Goal: Task Accomplishment & Management: Use online tool/utility

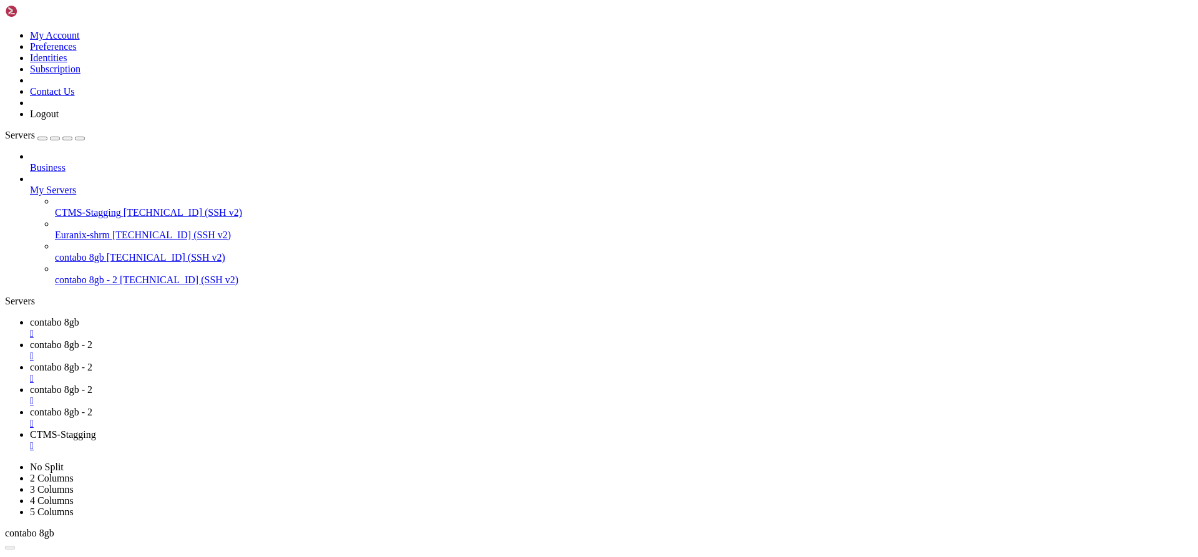
click at [117, 275] on span "contabo 8gb - 2" at bounding box center [86, 280] width 62 height 11
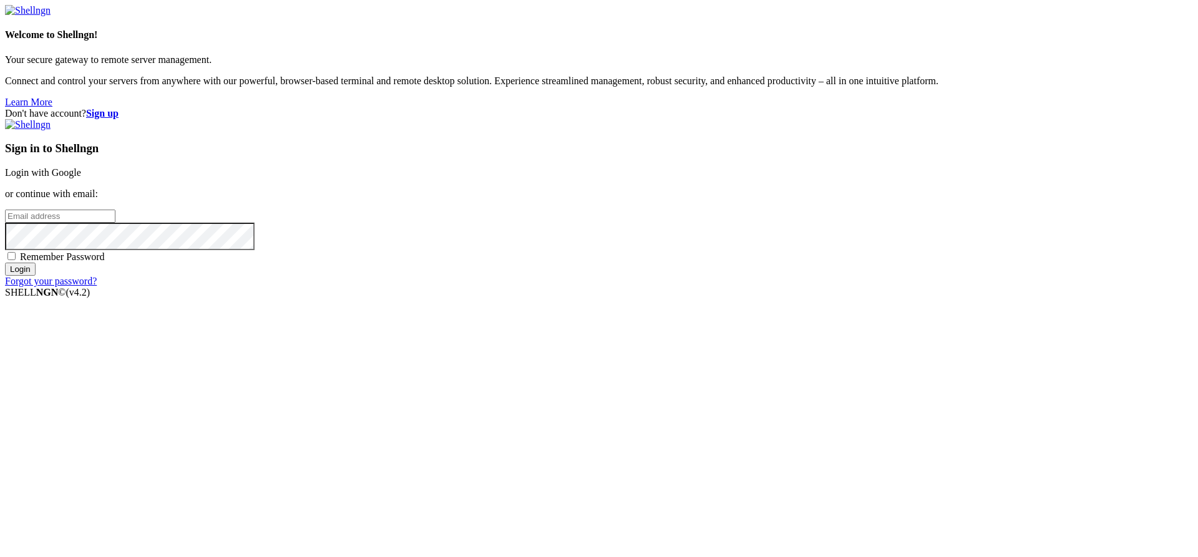
click at [81, 178] on link "Login with Google" at bounding box center [43, 172] width 76 height 11
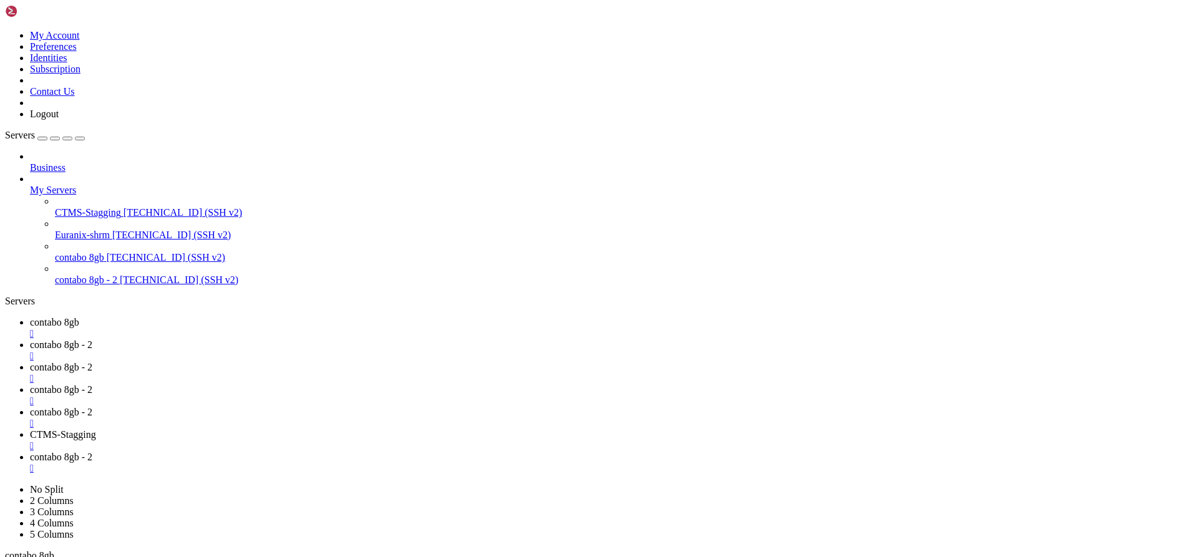
scroll to position [11, 0]
drag, startPoint x: 47, startPoint y: 1840, endPoint x: 200, endPoint y: 1840, distance: 153.5
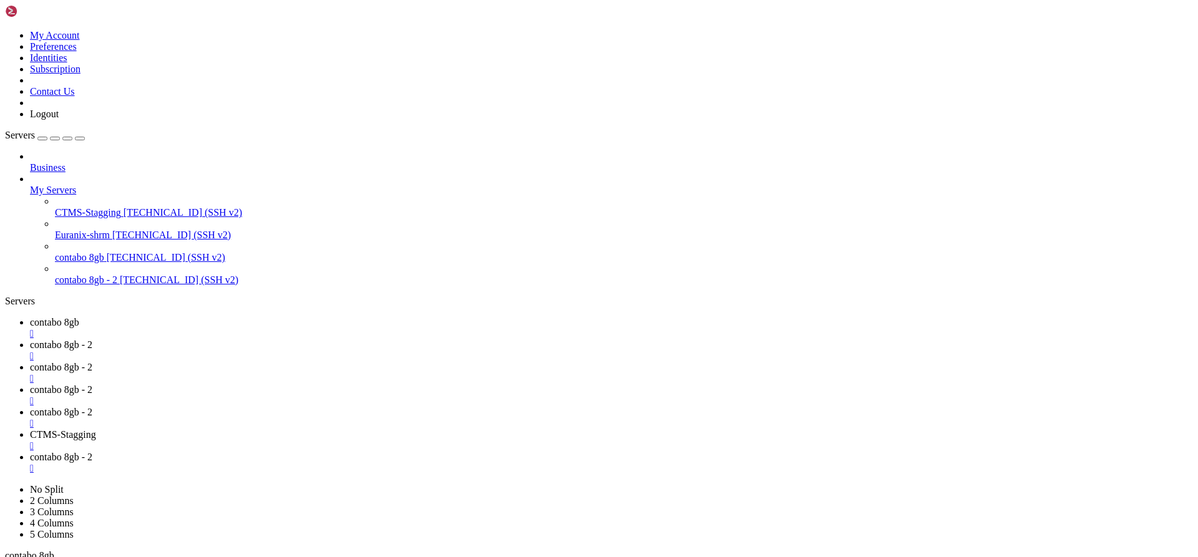
drag, startPoint x: 587, startPoint y: 2069, endPoint x: 11, endPoint y: 1948, distance: 588.6
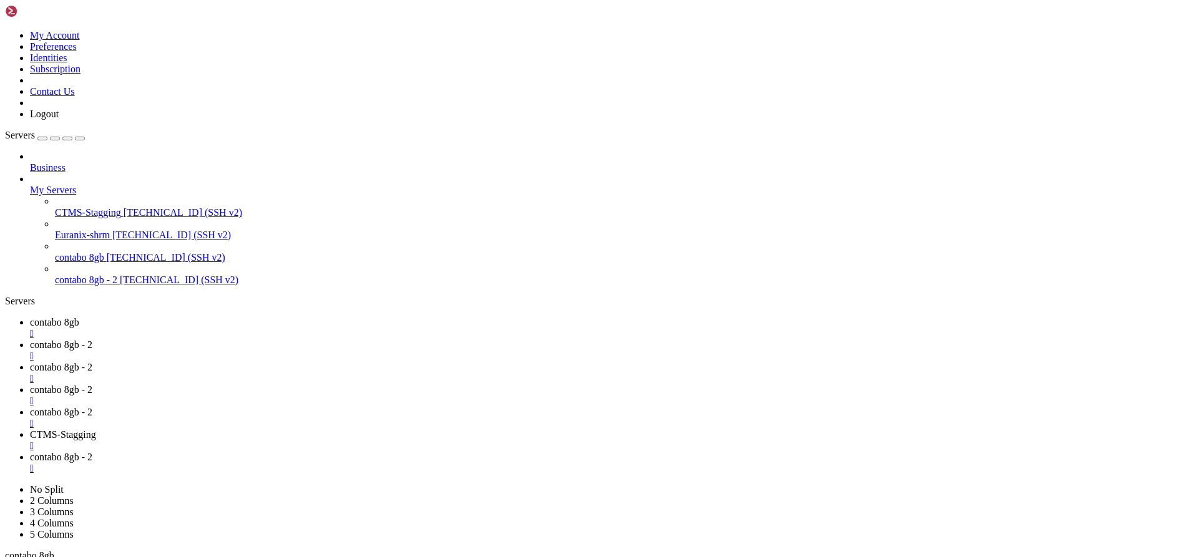
scroll to position [11034, 0]
drag, startPoint x: 409, startPoint y: 2010, endPoint x: 15, endPoint y: 2008, distance: 393.8
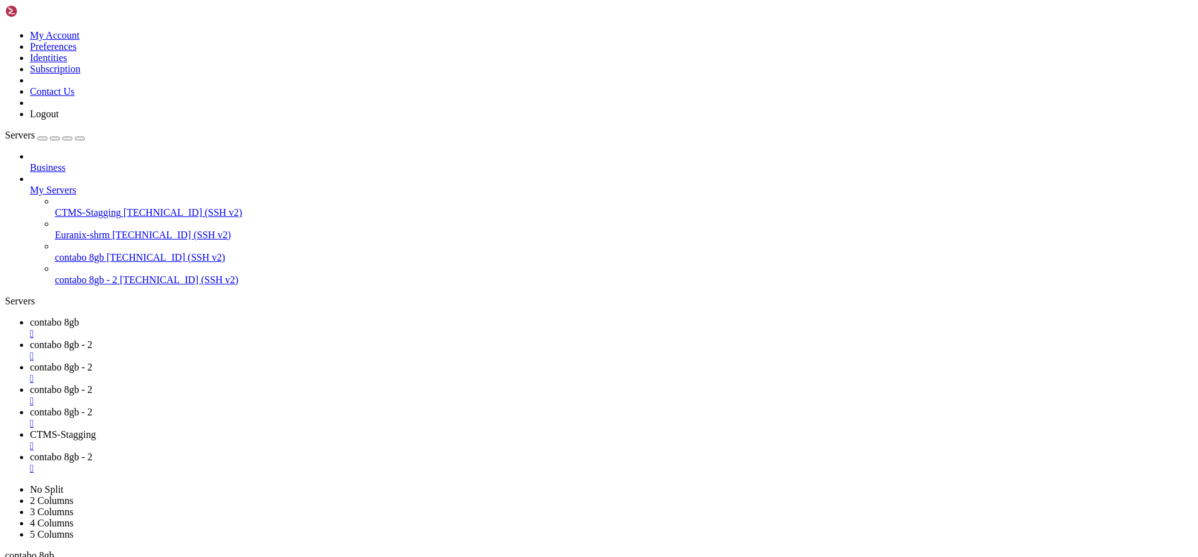
drag, startPoint x: 258, startPoint y: 2060, endPoint x: 11, endPoint y: 2020, distance: 250.3
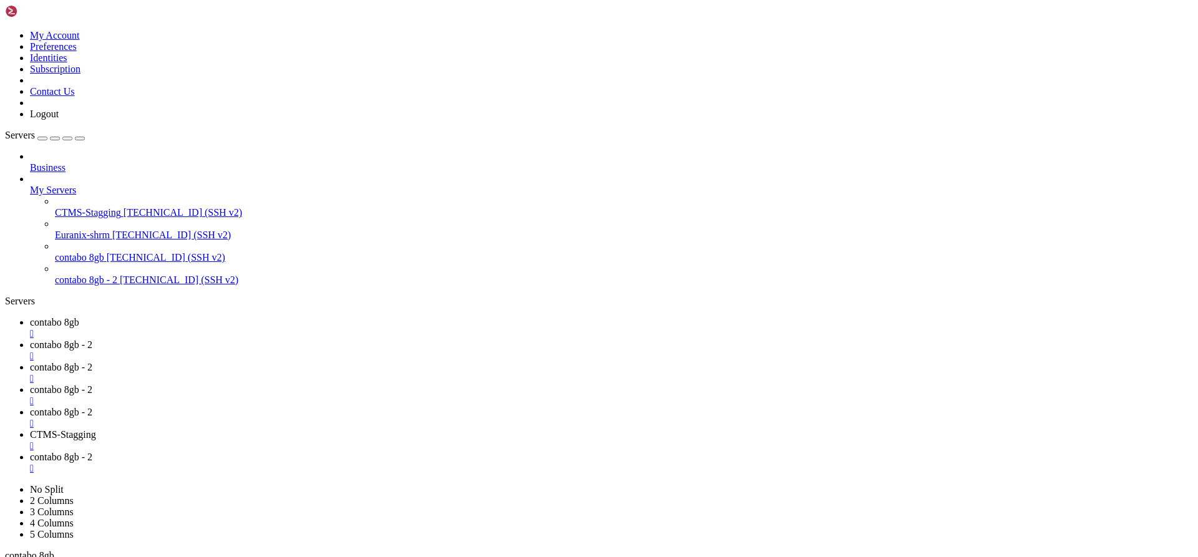
drag, startPoint x: 216, startPoint y: 2063, endPoint x: 12, endPoint y: 1957, distance: 230.0
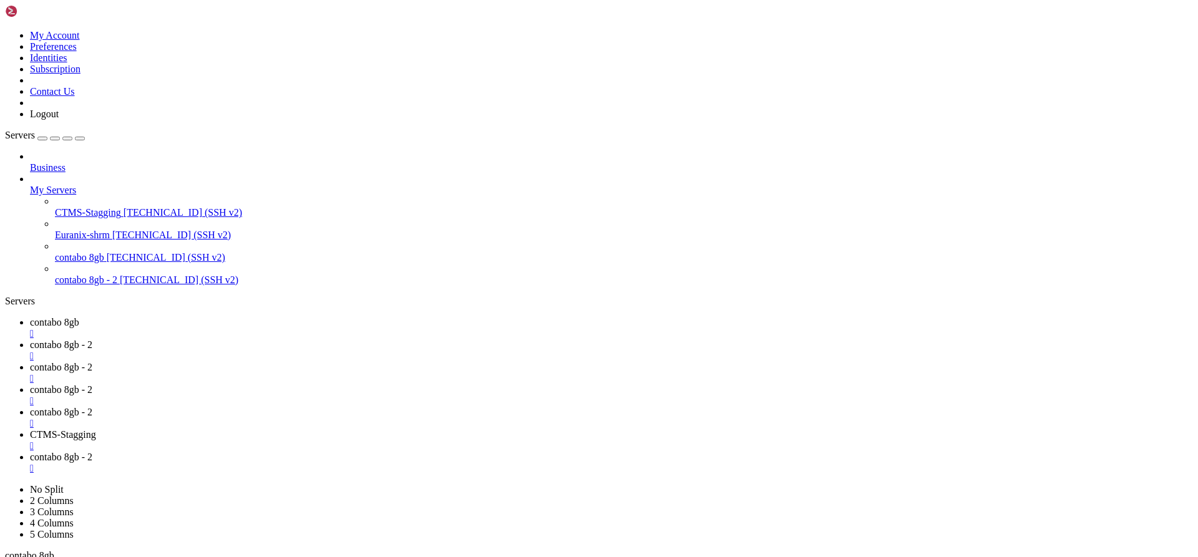
drag, startPoint x: 194, startPoint y: 2063, endPoint x: 12, endPoint y: 1968, distance: 205.4
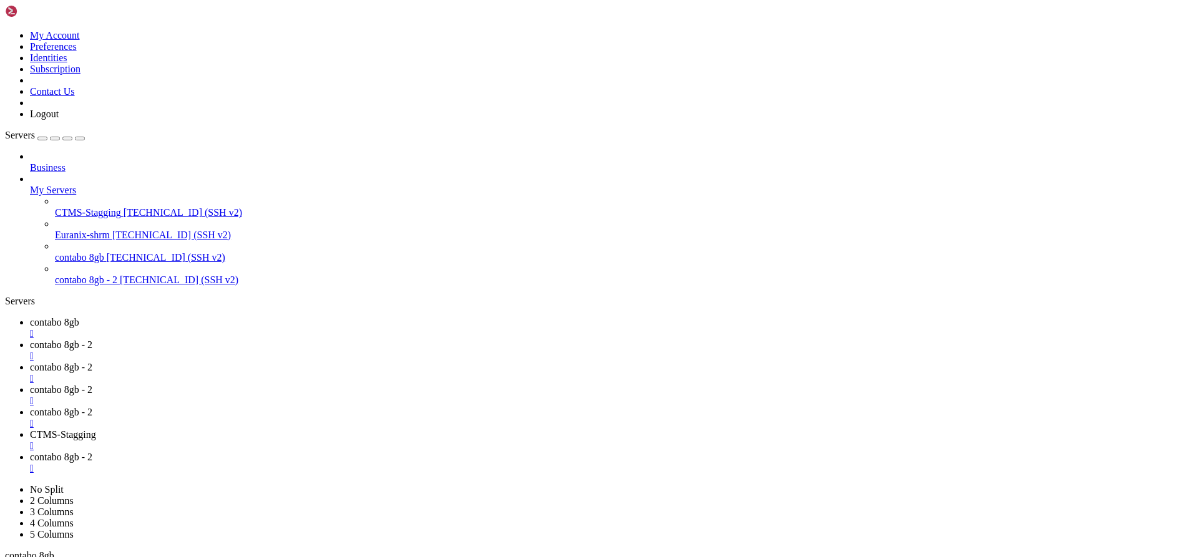
drag, startPoint x: 722, startPoint y: 2050, endPoint x: 784, endPoint y: 2053, distance: 62.5
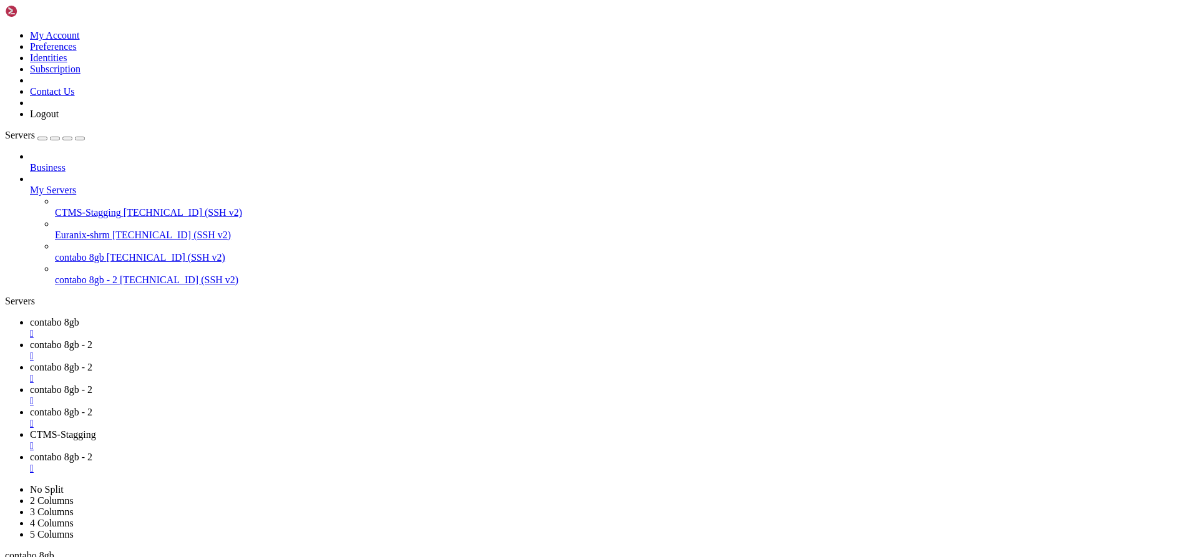
scroll to position [11271, 0]
drag, startPoint x: 572, startPoint y: 1809, endPoint x: 14, endPoint y: 1688, distance: 571.4
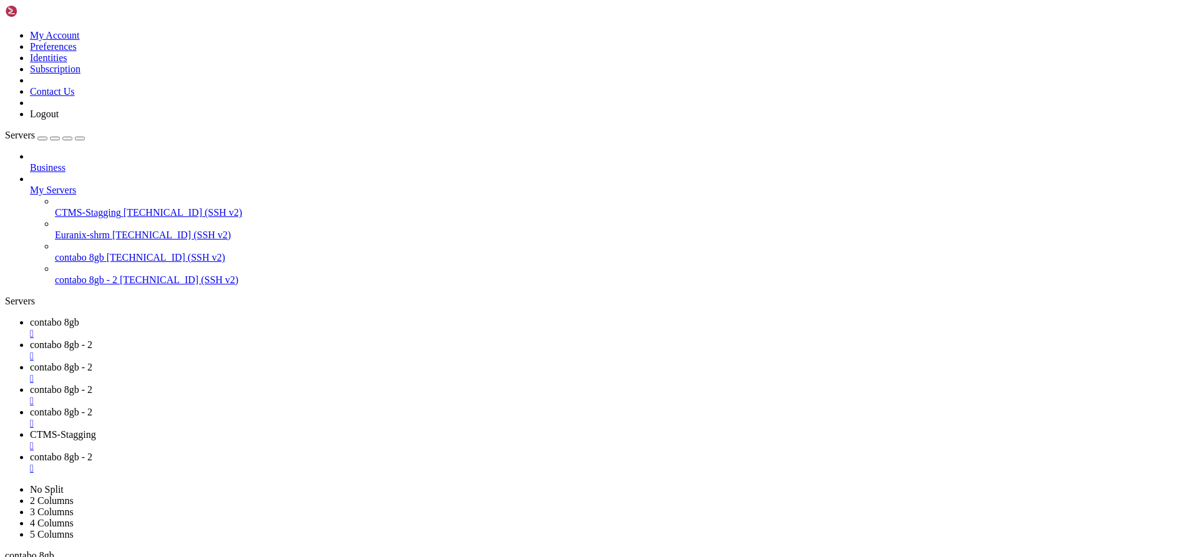
copy x-row "7b95d78cfb"
drag, startPoint x: 117, startPoint y: 1686, endPoint x: 272, endPoint y: 1688, distance: 154.8
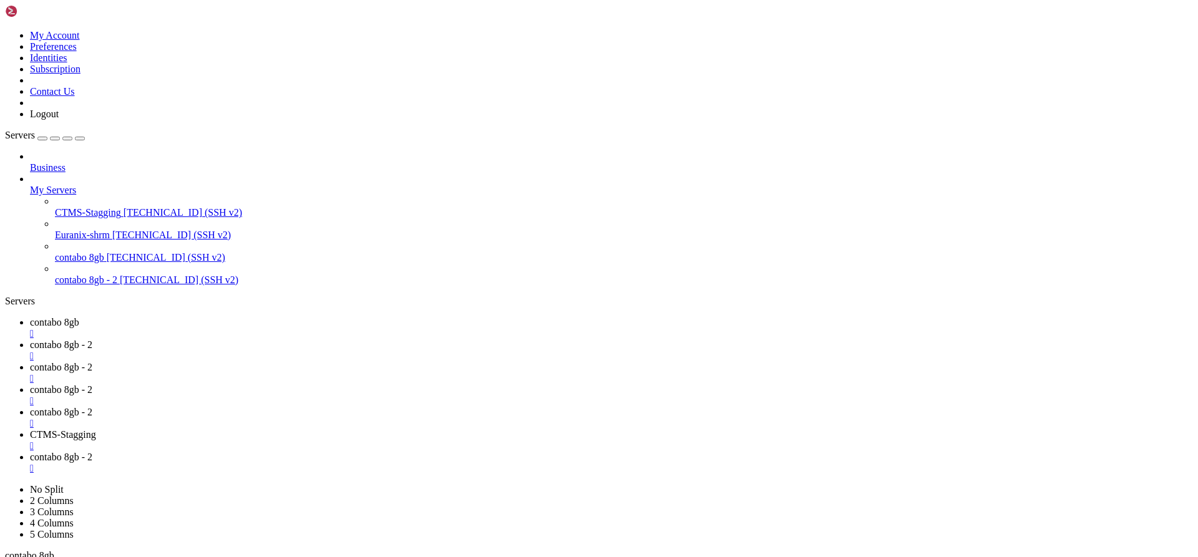
drag, startPoint x: 221, startPoint y: 2069, endPoint x: 12, endPoint y: 1887, distance: 276.9
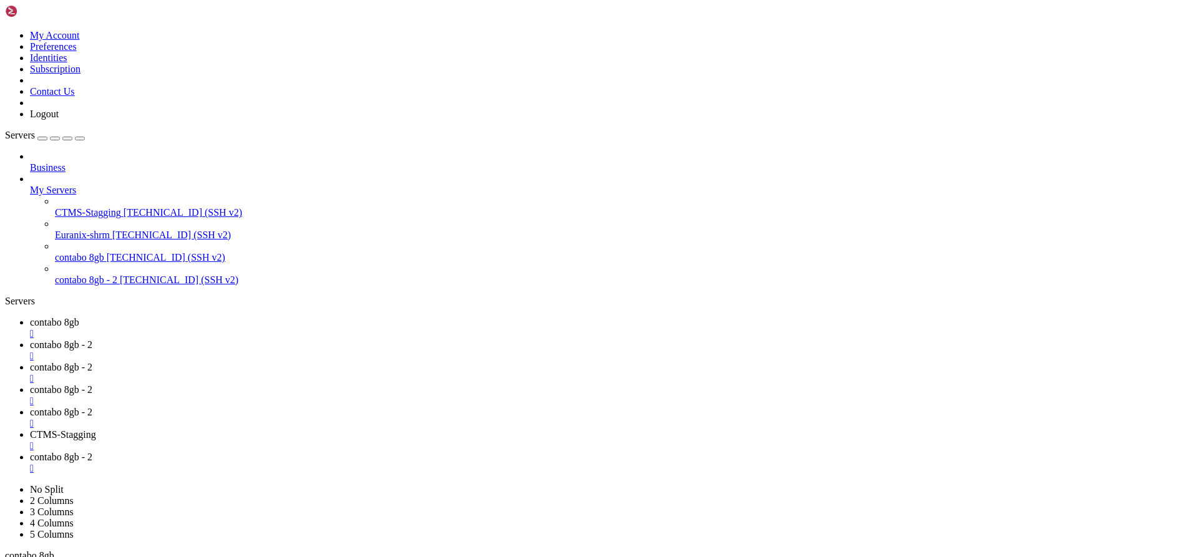
click at [120, 275] on span "[TECHNICAL_ID] (SSH v2)" at bounding box center [179, 280] width 119 height 11
click at [238, 328] on div "" at bounding box center [611, 333] width 1163 height 11
click at [92, 317] on span "contabo 8gb - 2" at bounding box center [61, 322] width 62 height 11
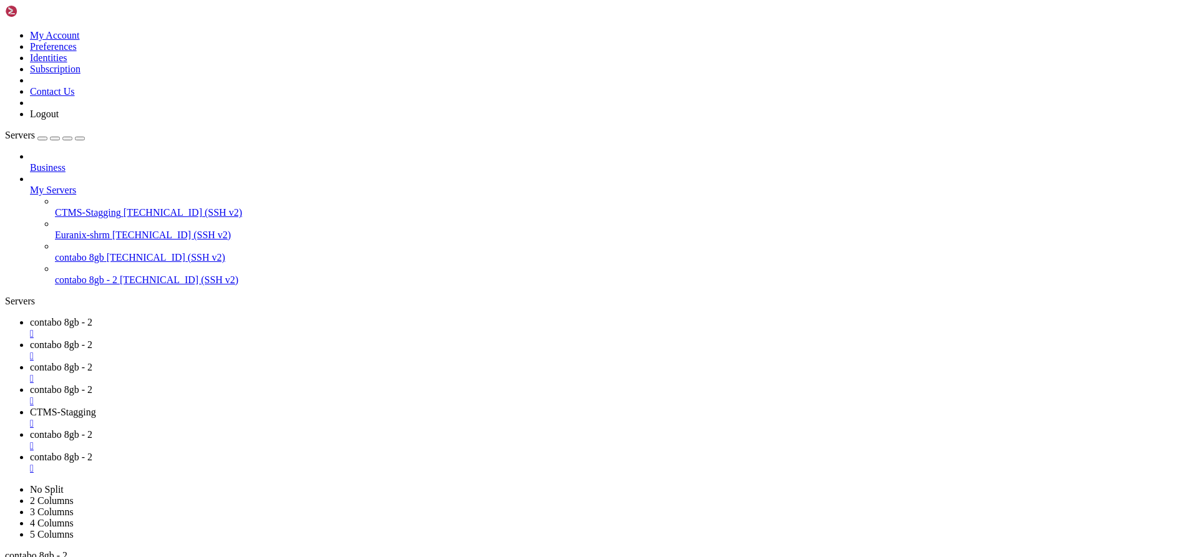
click at [250, 328] on div "" at bounding box center [611, 333] width 1163 height 11
click at [254, 328] on div "" at bounding box center [611, 333] width 1163 height 11
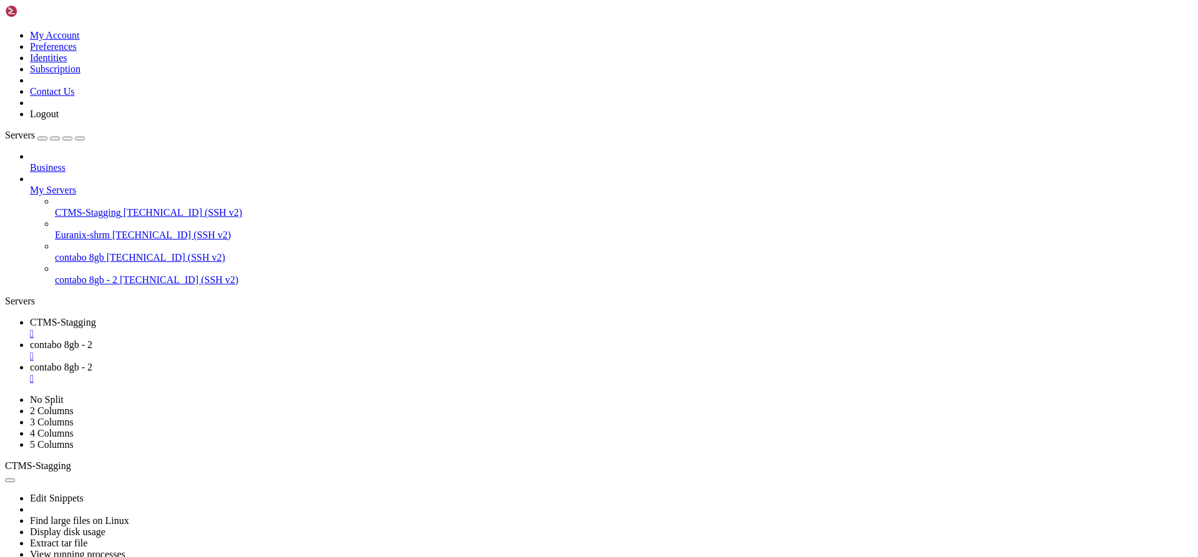
click at [254, 328] on div "" at bounding box center [611, 333] width 1163 height 11
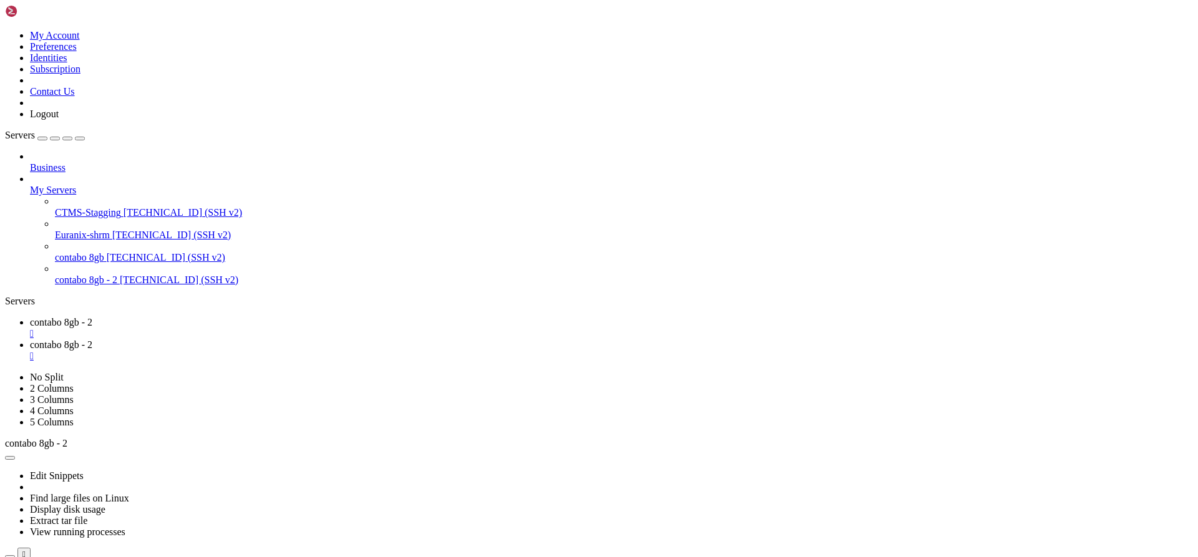
click at [92, 340] on span "contabo 8gb - 2" at bounding box center [61, 345] width 62 height 11
click at [66, 162] on span "Business" at bounding box center [48, 167] width 36 height 11
click at [30, 162] on icon at bounding box center [30, 162] width 0 height 0
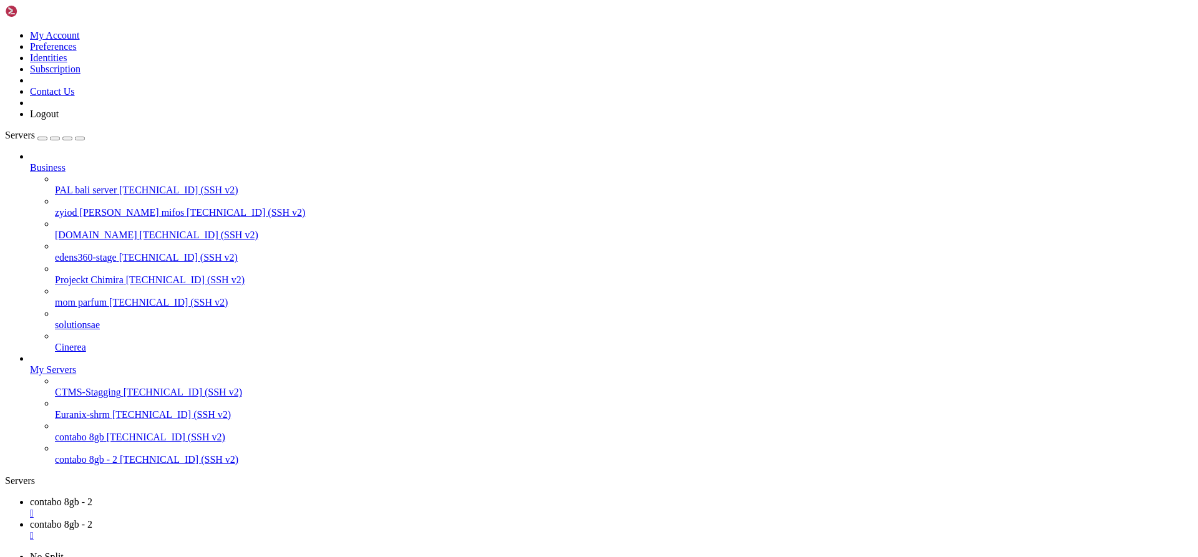
click at [112, 185] on span "PAL bali server" at bounding box center [86, 190] width 62 height 11
click at [110, 420] on span "Euranix-shrm" at bounding box center [82, 414] width 55 height 11
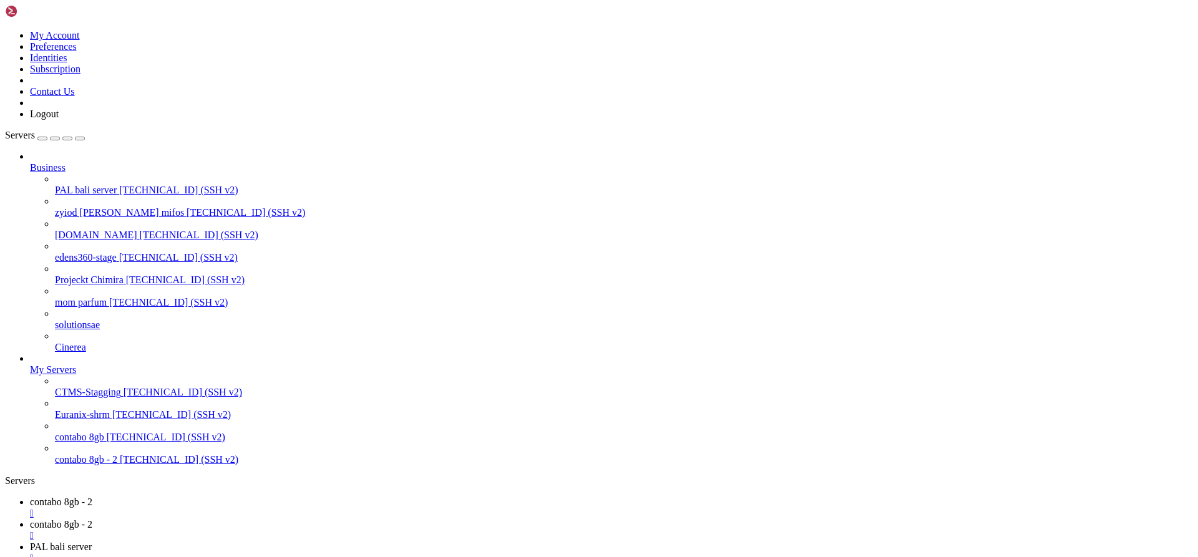
scroll to position [6436, 0]
drag, startPoint x: 47, startPoint y: 1527, endPoint x: 148, endPoint y: 1531, distance: 101.2
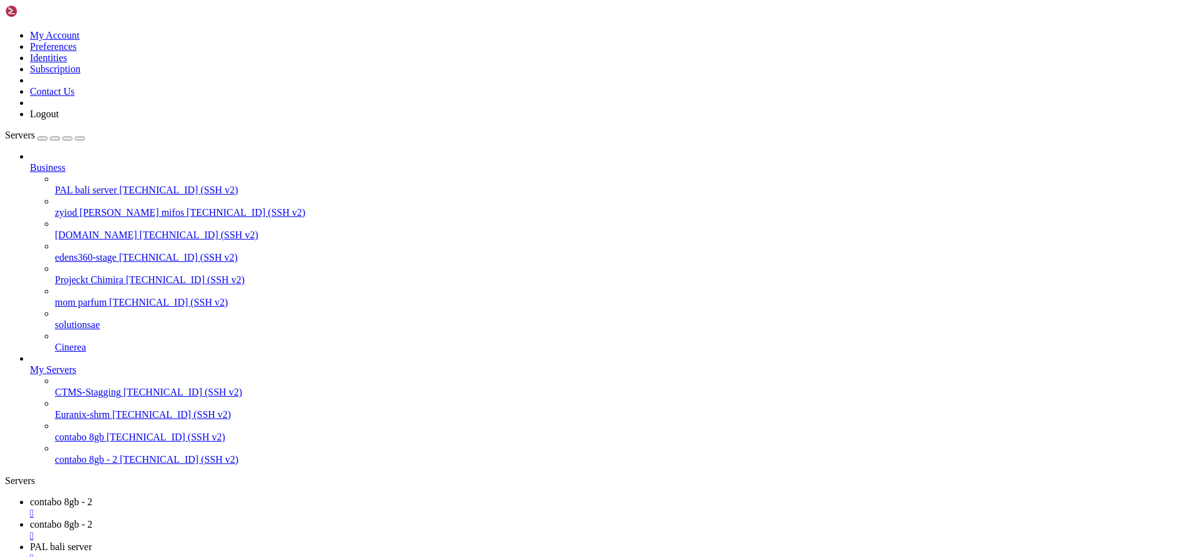
scroll to position [6529, 0]
click at [92, 542] on span "PAL bali server" at bounding box center [61, 547] width 62 height 11
click at [92, 519] on span "contabo 8gb - 2" at bounding box center [61, 524] width 62 height 11
click at [92, 497] on span "contabo 8gb - 2" at bounding box center [61, 502] width 62 height 11
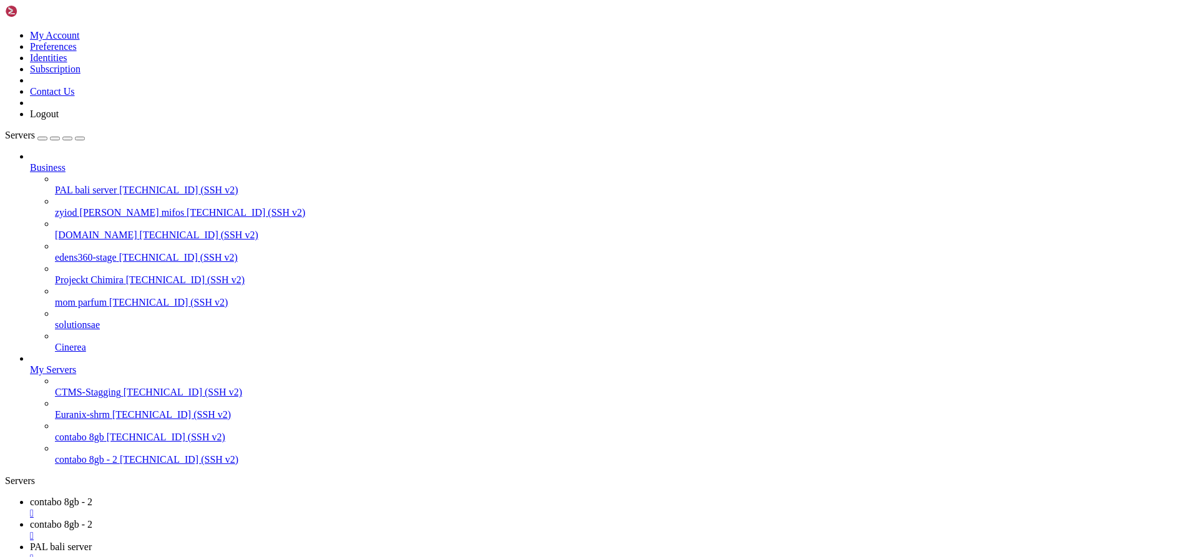
drag, startPoint x: 182, startPoint y: 1240, endPoint x: 12, endPoint y: 819, distance: 453.8
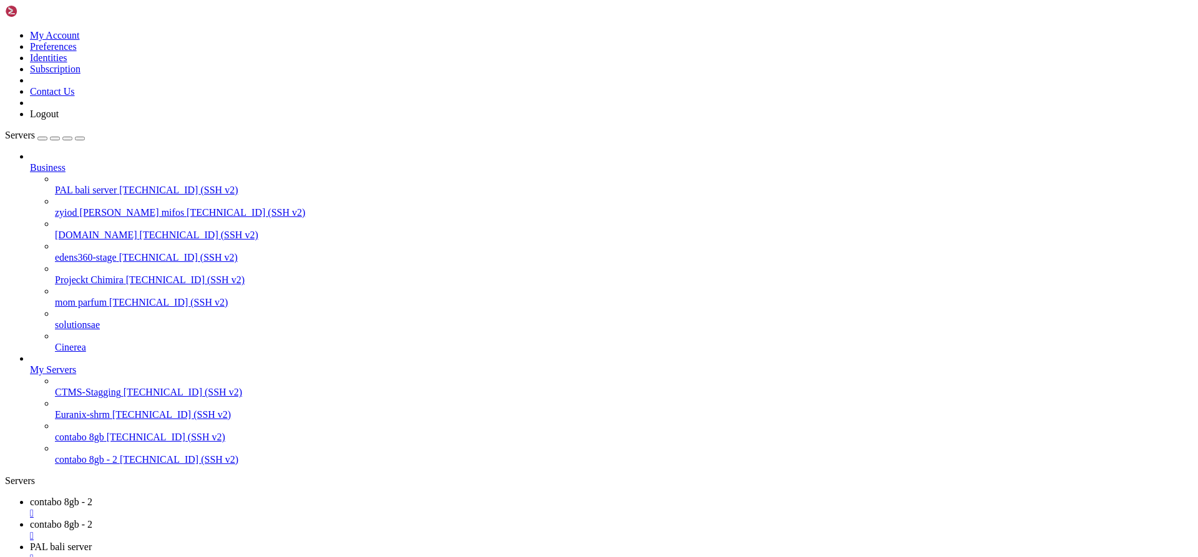
drag, startPoint x: 309, startPoint y: 1148, endPoint x: 259, endPoint y: 1150, distance: 50.0
